Goal: Information Seeking & Learning: Learn about a topic

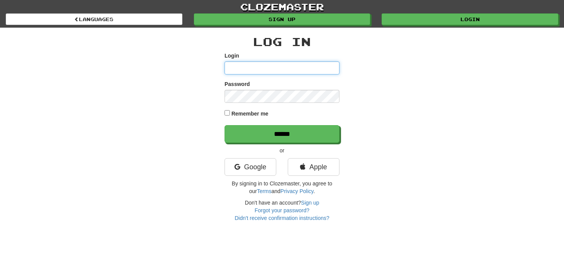
type input "**********"
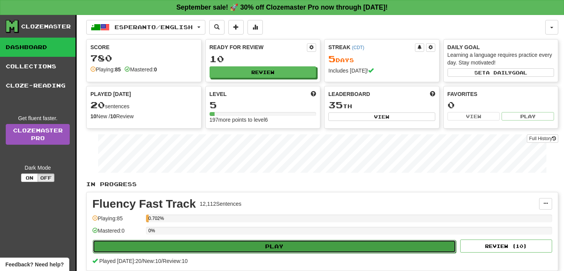
click at [278, 243] on button "Play" at bounding box center [274, 246] width 363 height 13
select select "**"
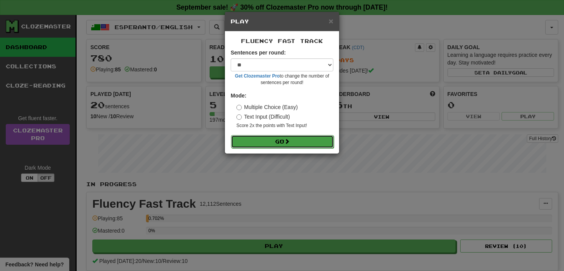
click at [274, 138] on button "Go" at bounding box center [282, 141] width 103 height 13
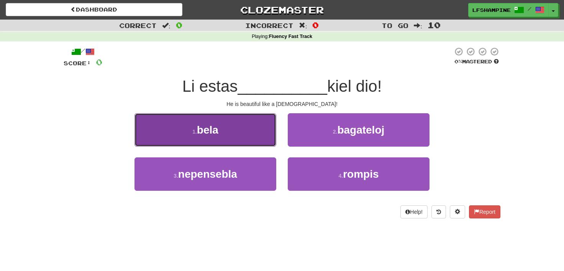
click at [204, 128] on span "bela" at bounding box center [207, 130] width 21 height 12
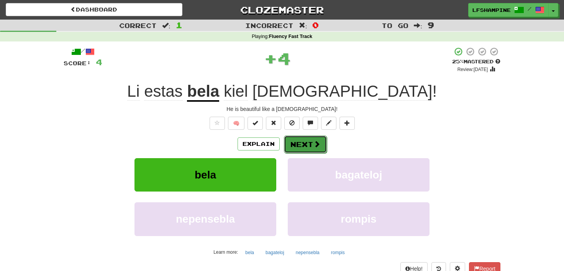
click at [298, 144] on button "Next" at bounding box center [305, 144] width 43 height 18
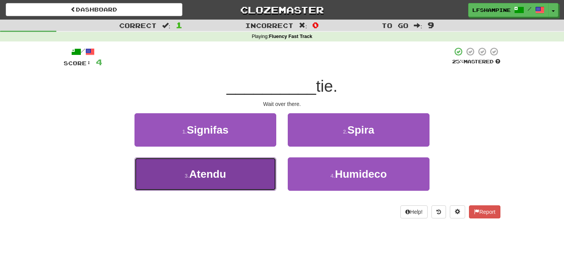
click at [211, 169] on span "Atendu" at bounding box center [207, 174] width 37 height 12
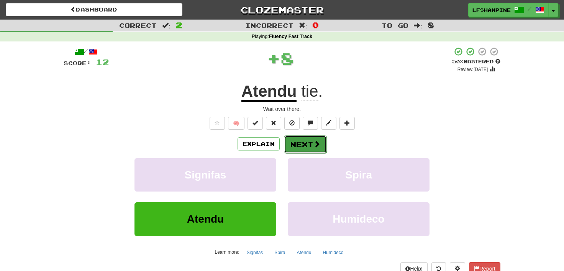
click at [302, 142] on button "Next" at bounding box center [305, 144] width 43 height 18
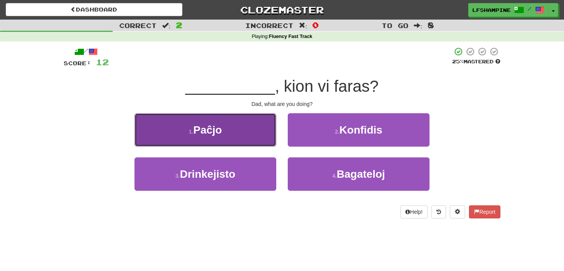
click at [223, 133] on button "1 . Paĉjo" at bounding box center [206, 129] width 142 height 33
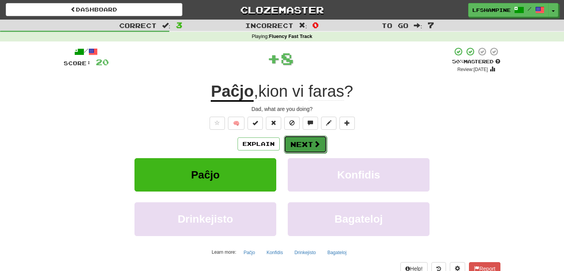
click at [304, 145] on button "Next" at bounding box center [305, 144] width 43 height 18
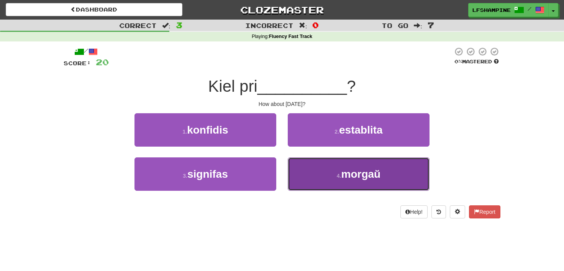
click at [344, 174] on span "morgaŭ" at bounding box center [360, 174] width 39 height 12
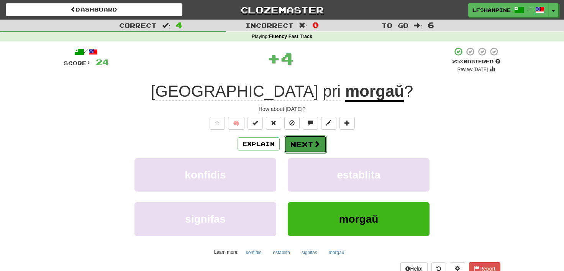
click at [295, 139] on button "Next" at bounding box center [305, 144] width 43 height 18
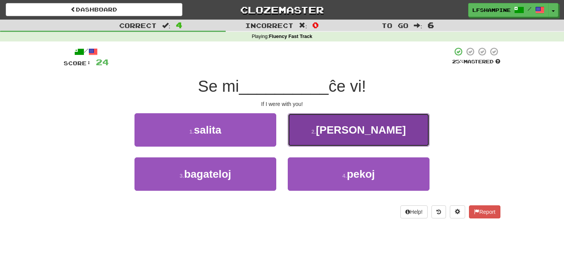
click at [364, 129] on span "estus" at bounding box center [361, 130] width 90 height 12
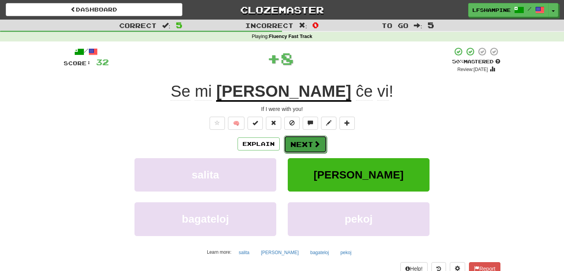
click at [309, 140] on button "Next" at bounding box center [305, 144] width 43 height 18
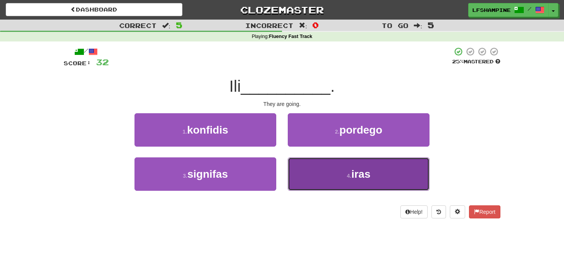
click at [349, 176] on small "4 ." at bounding box center [349, 175] width 5 height 6
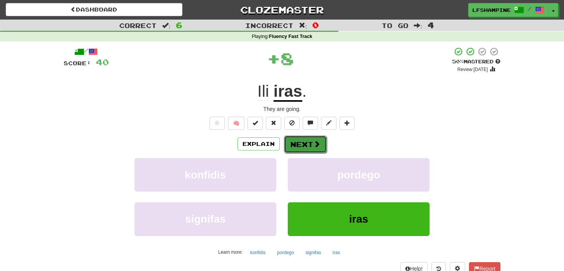
click at [303, 141] on button "Next" at bounding box center [305, 144] width 43 height 18
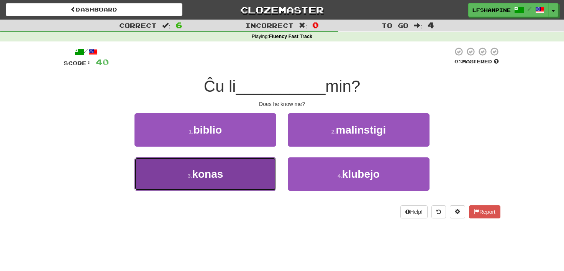
click at [198, 171] on span "konas" at bounding box center [207, 174] width 31 height 12
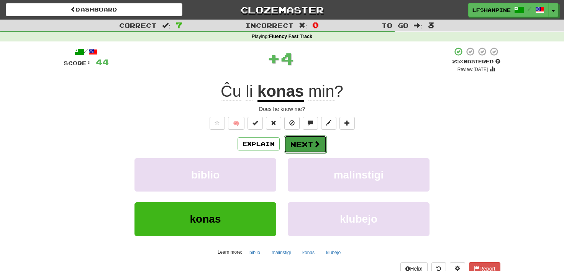
click at [304, 138] on button "Next" at bounding box center [305, 144] width 43 height 18
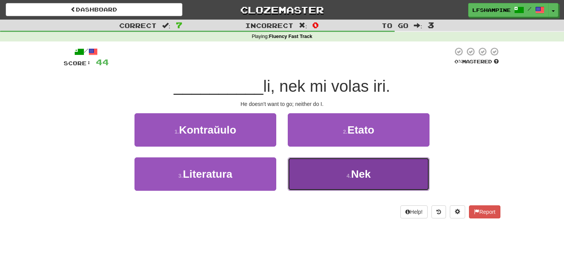
click at [364, 171] on span "Nek" at bounding box center [361, 174] width 20 height 12
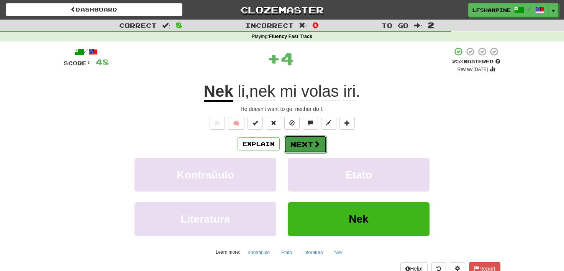
click at [308, 146] on button "Next" at bounding box center [305, 144] width 43 height 18
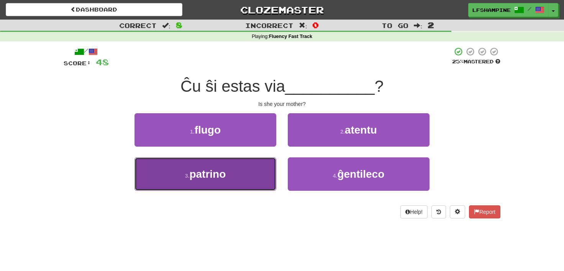
click at [201, 176] on span "patrino" at bounding box center [207, 174] width 36 height 12
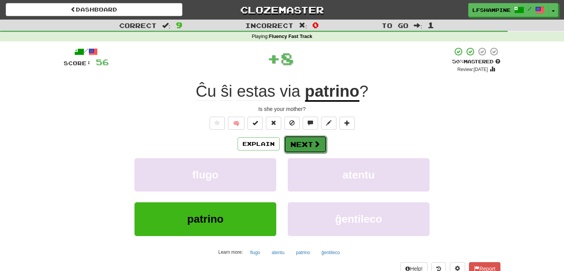
click at [299, 143] on button "Next" at bounding box center [305, 144] width 43 height 18
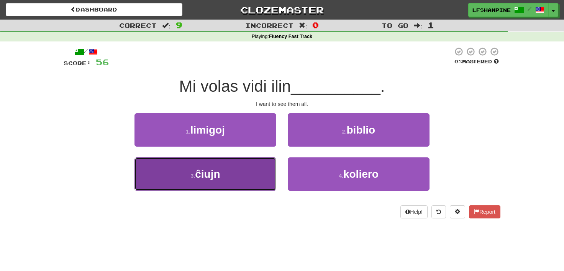
click at [208, 172] on span "ĉiujn" at bounding box center [207, 174] width 25 height 12
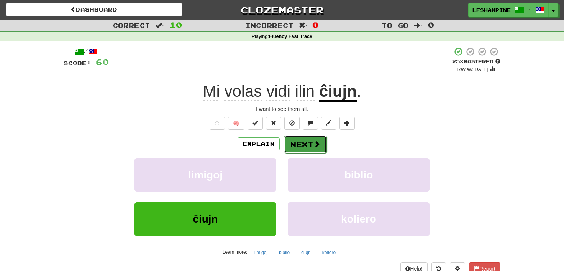
click at [297, 143] on button "Next" at bounding box center [305, 144] width 43 height 18
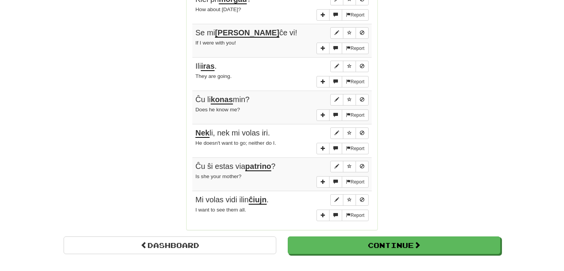
scroll to position [592, 0]
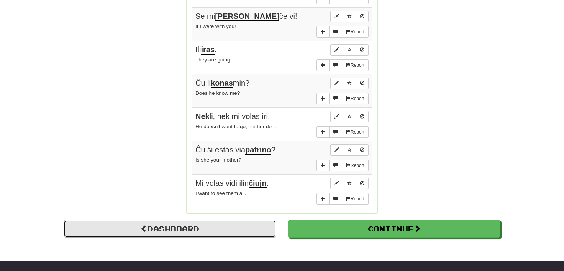
click at [196, 225] on link "Dashboard" at bounding box center [170, 229] width 213 height 18
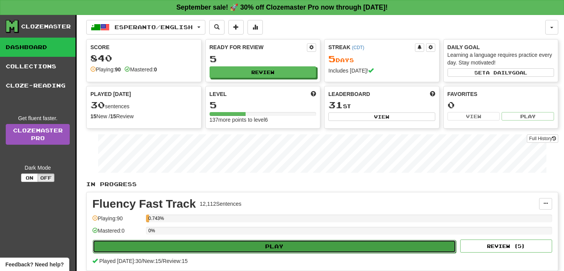
click at [277, 244] on button "Play" at bounding box center [274, 246] width 363 height 13
select select "**"
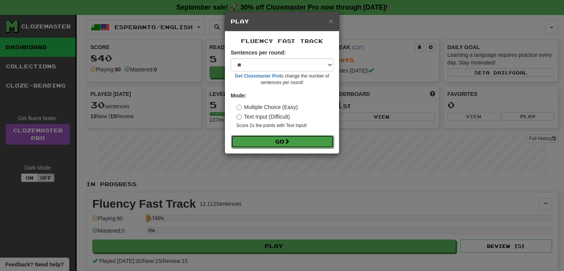
click at [286, 140] on button "Go" at bounding box center [282, 141] width 103 height 13
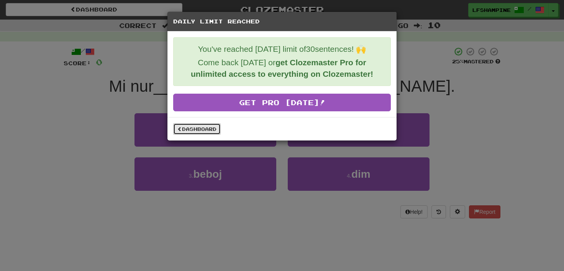
click at [205, 128] on link "Dashboard" at bounding box center [197, 128] width 48 height 11
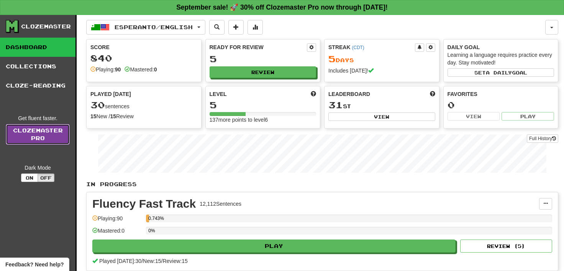
click at [37, 137] on link "Clozemaster Pro" at bounding box center [38, 134] width 64 height 21
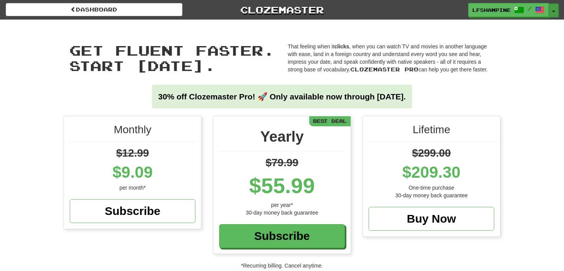
click at [553, 10] on button "Toggle Dropdown" at bounding box center [554, 10] width 10 height 14
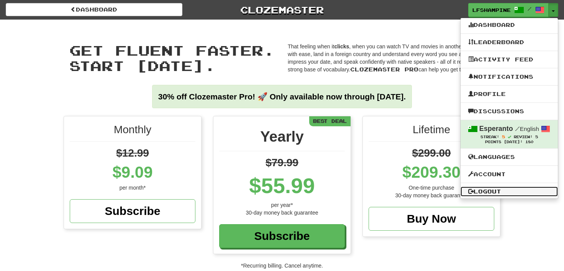
click at [489, 191] on link "Logout" at bounding box center [509, 191] width 97 height 10
